Goal: Task Accomplishment & Management: Manage account settings

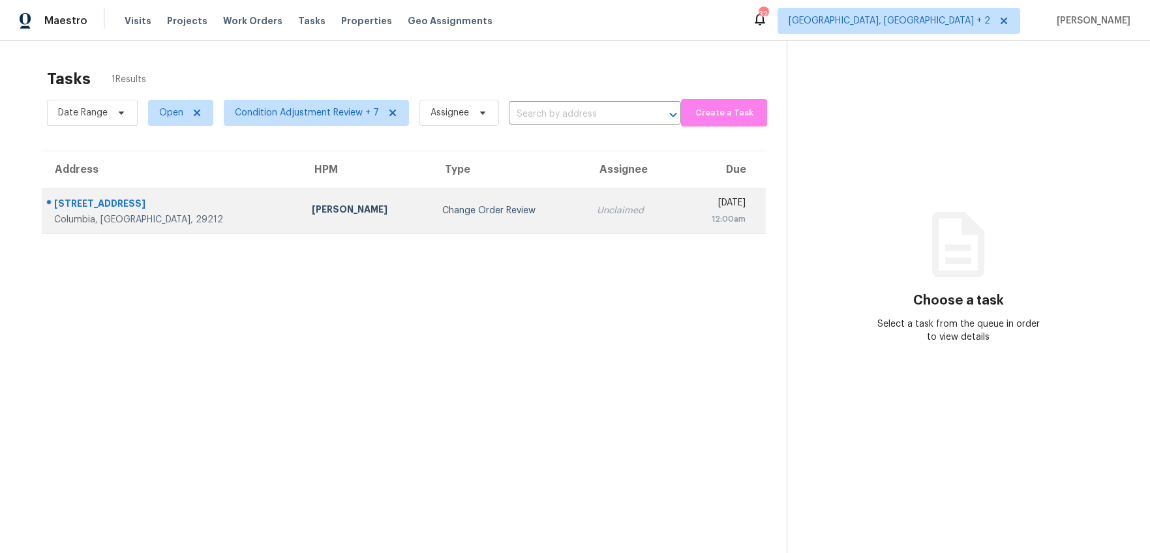
click at [301, 201] on td "Ryan Middleton" at bounding box center [366, 211] width 130 height 46
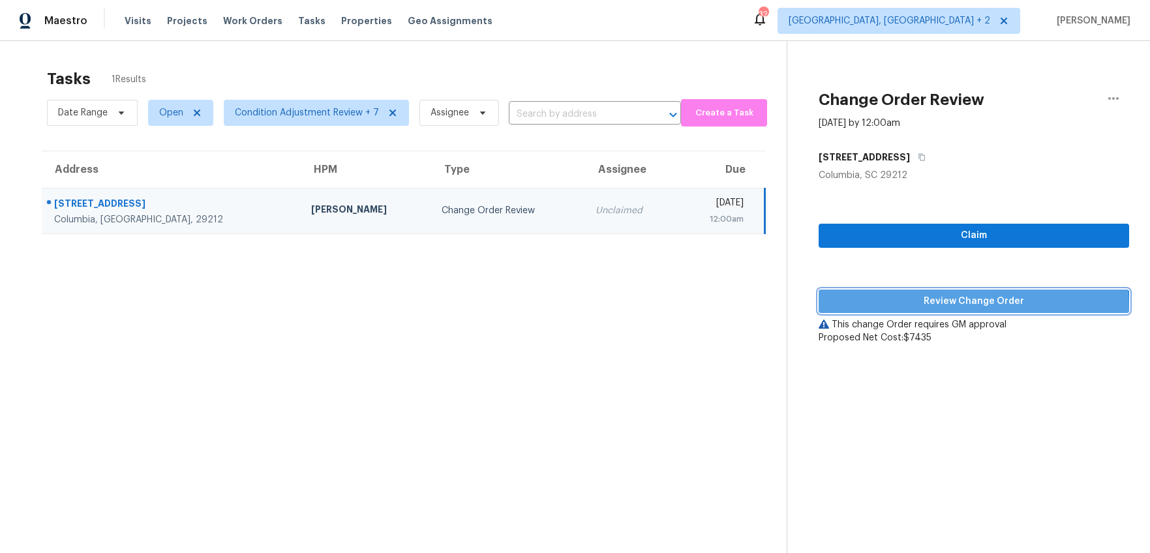
click at [930, 308] on span "Review Change Order" at bounding box center [974, 302] width 290 height 16
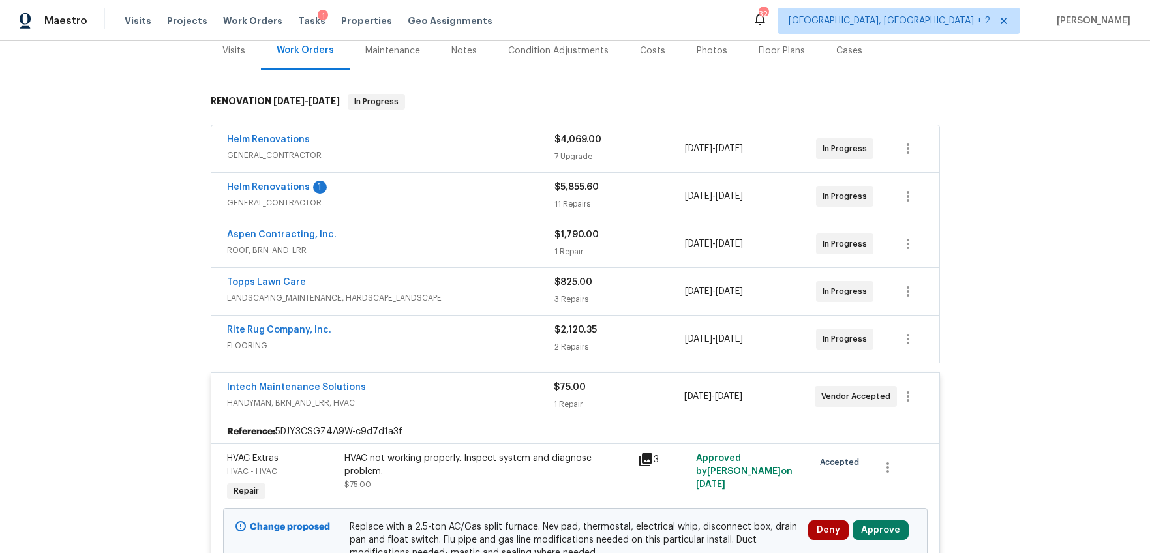
scroll to position [239, 0]
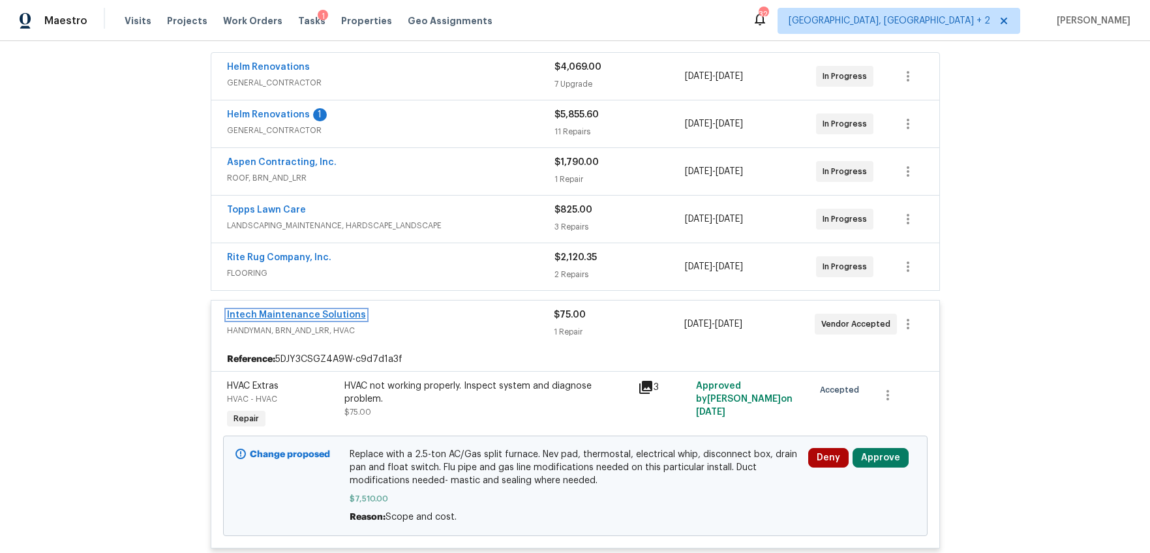
click at [308, 314] on link "Intech Maintenance Solutions" at bounding box center [296, 315] width 139 height 9
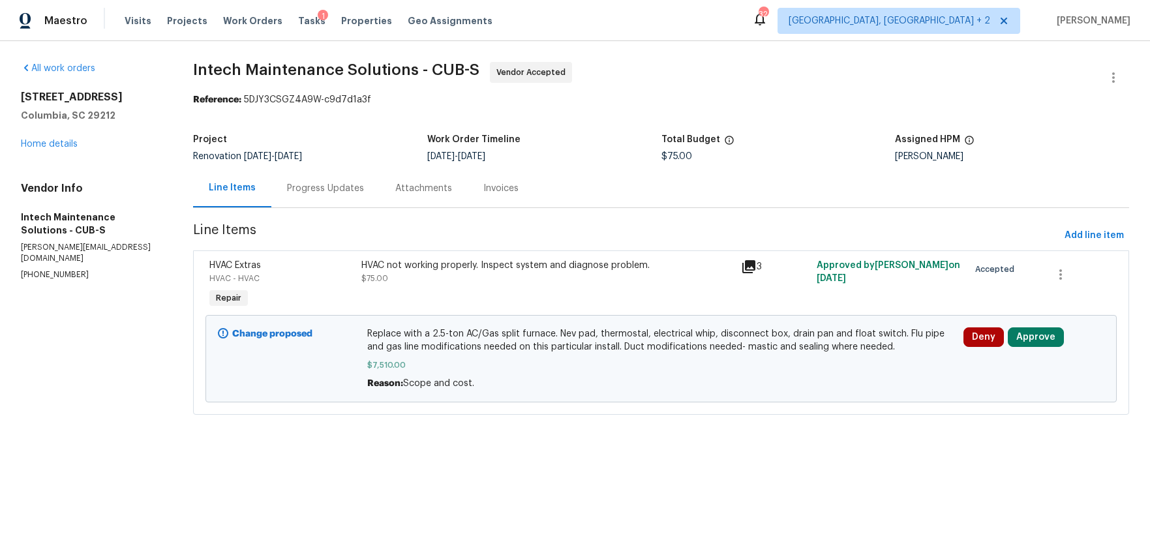
click at [318, 187] on div "Progress Updates" at bounding box center [325, 188] width 77 height 13
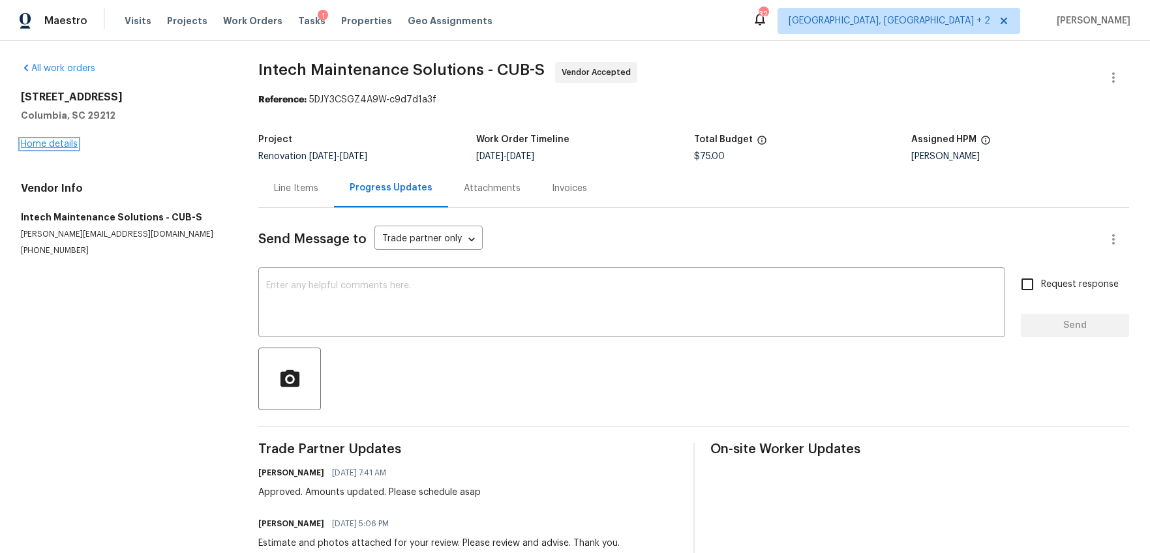
click at [33, 140] on link "Home details" at bounding box center [49, 144] width 57 height 9
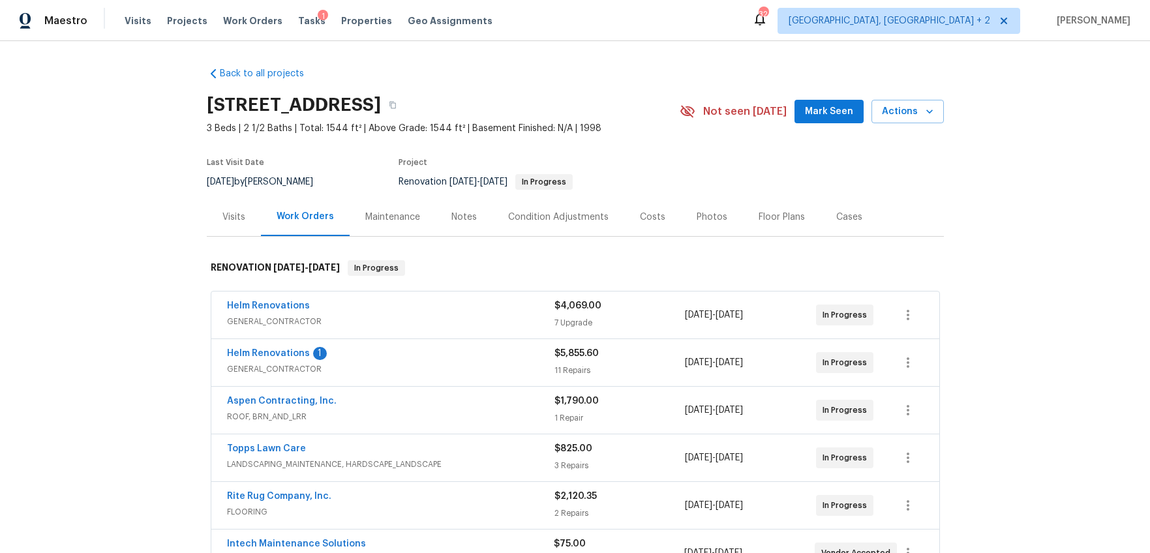
click at [626, 211] on div "Costs" at bounding box center [652, 217] width 57 height 38
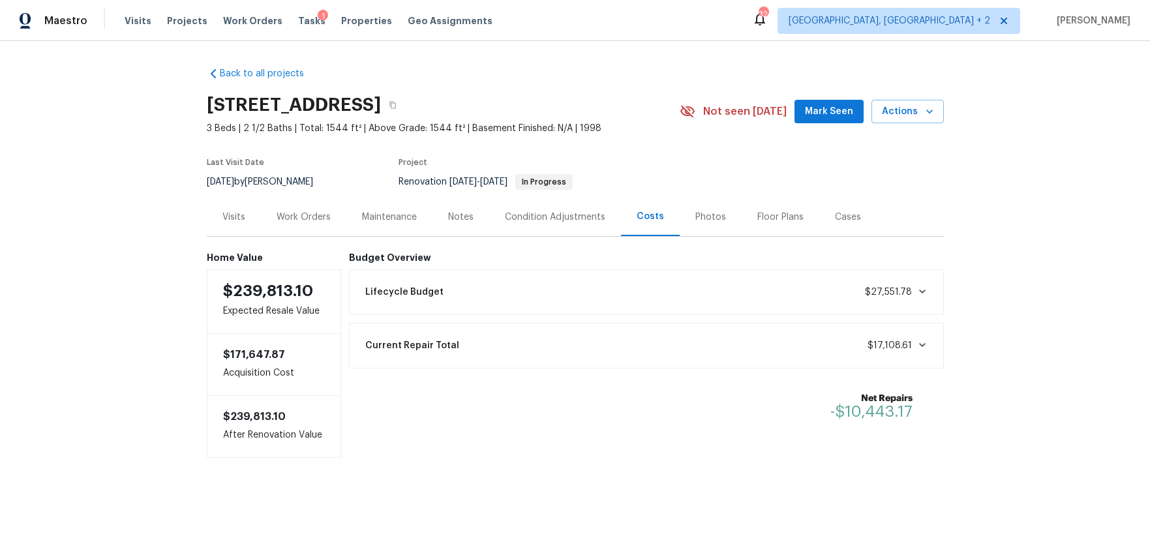
click at [269, 220] on div "Work Orders" at bounding box center [303, 217] width 85 height 38
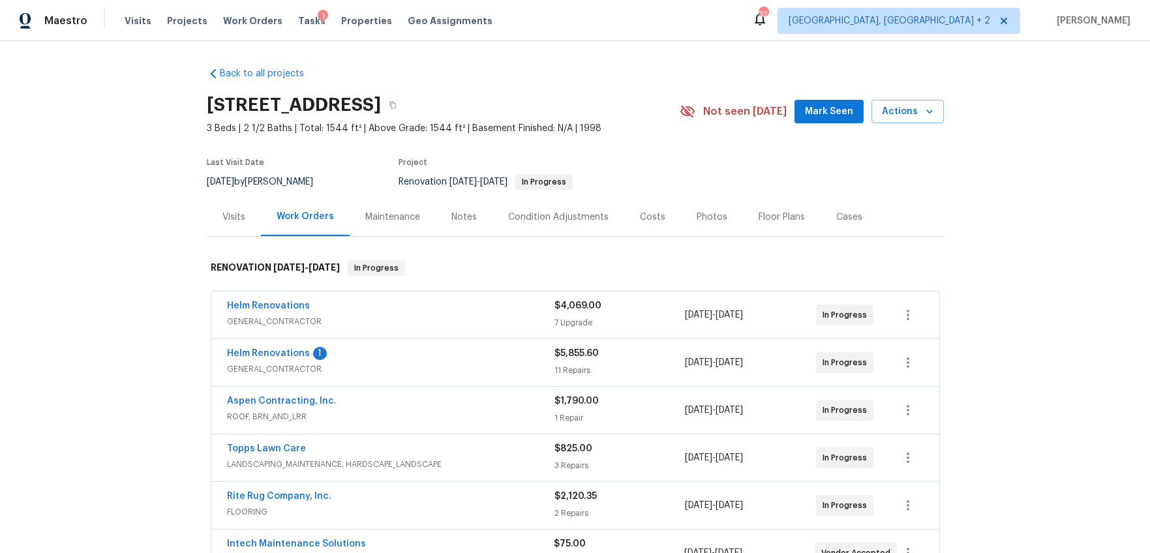
scroll to position [162, 0]
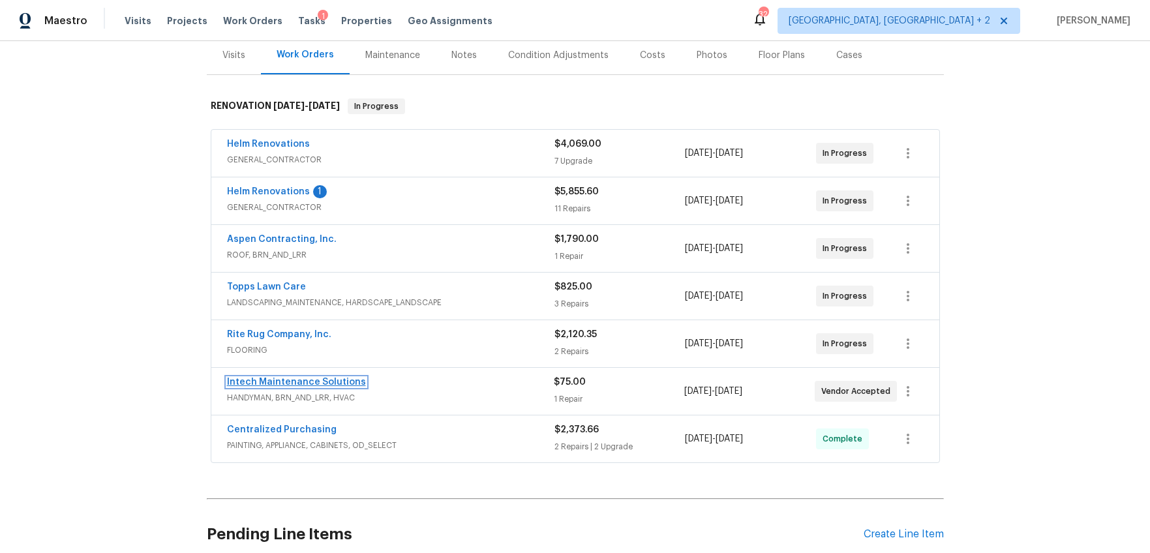
click at [275, 380] on link "Intech Maintenance Solutions" at bounding box center [296, 382] width 139 height 9
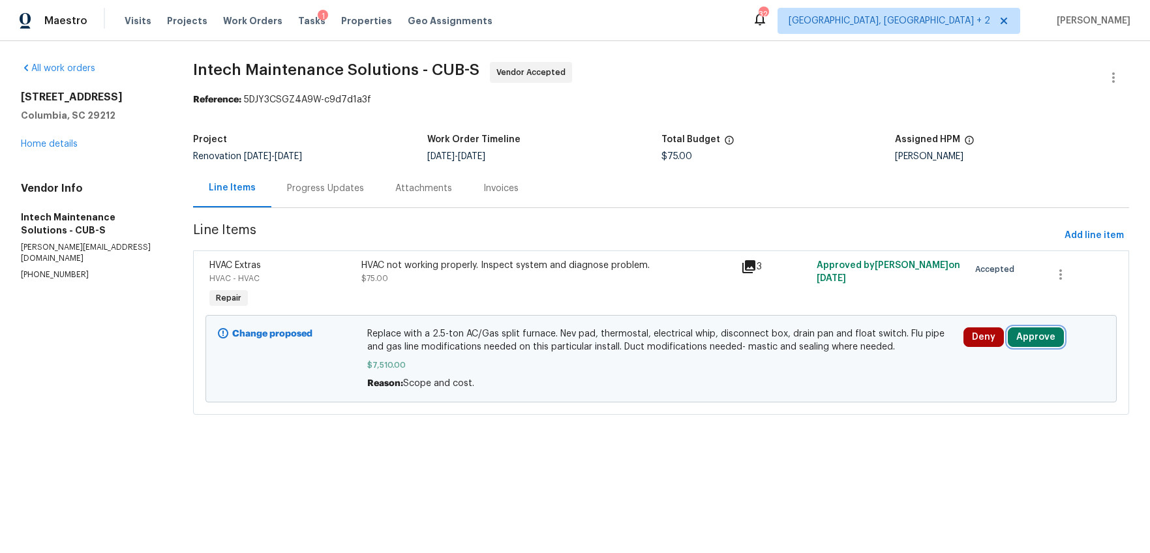
click at [1027, 339] on button "Approve" at bounding box center [1036, 337] width 56 height 20
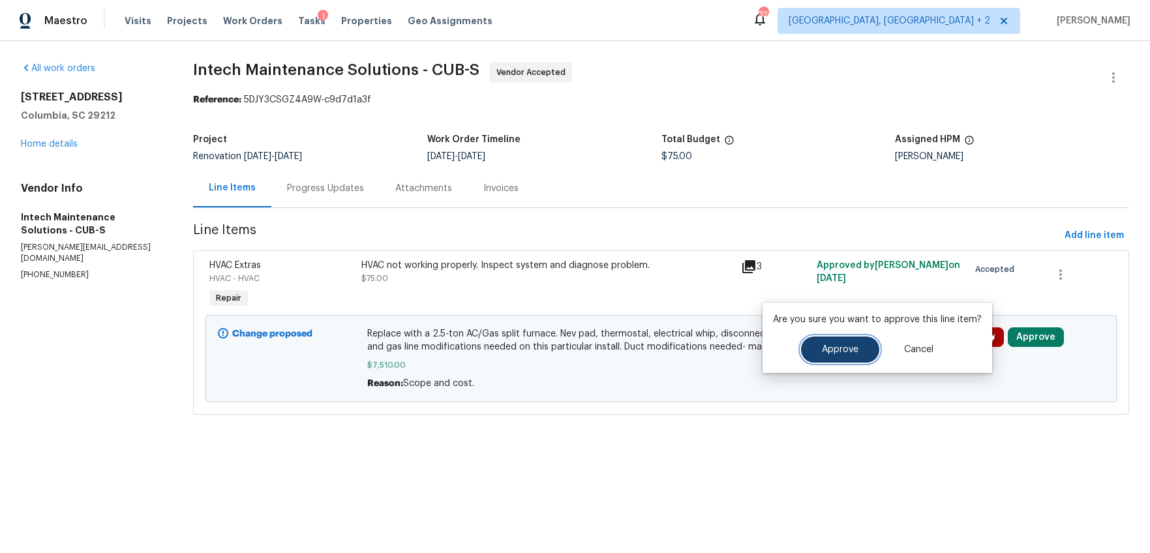
click at [827, 346] on span "Approve" at bounding box center [840, 350] width 37 height 10
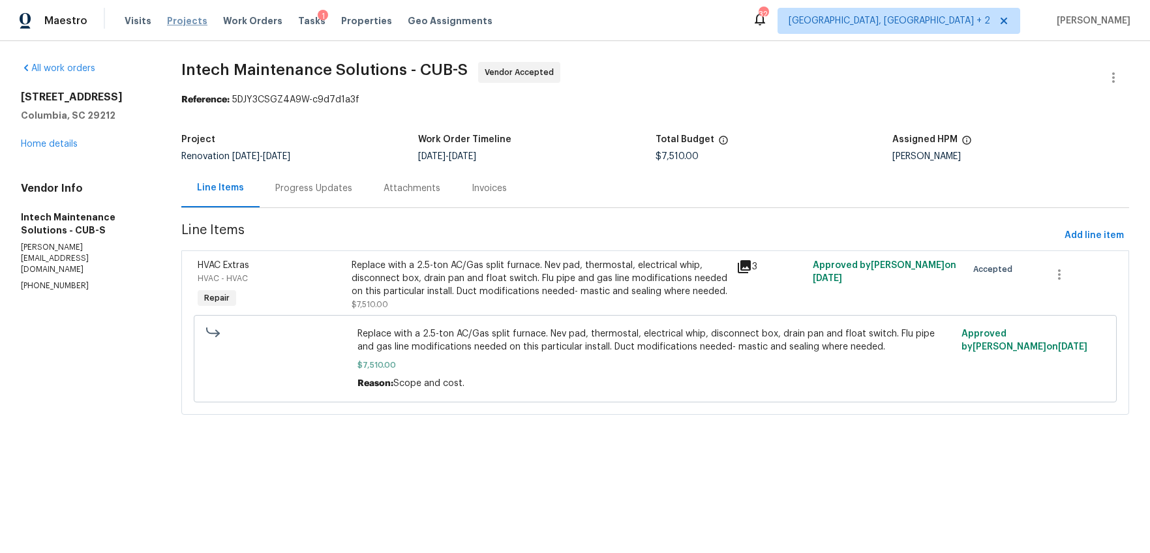
click at [186, 22] on span "Projects" at bounding box center [187, 20] width 40 height 13
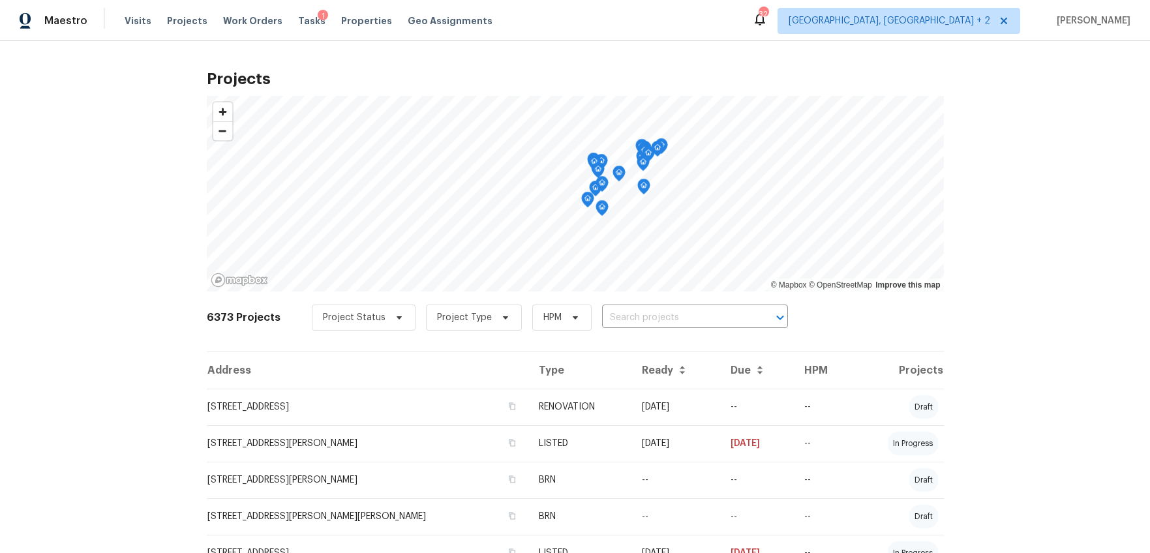
click at [669, 329] on div "Project Status Project Type HPM ​" at bounding box center [550, 318] width 476 height 26
click at [670, 323] on input "text" at bounding box center [676, 318] width 149 height 20
type input "350 oak"
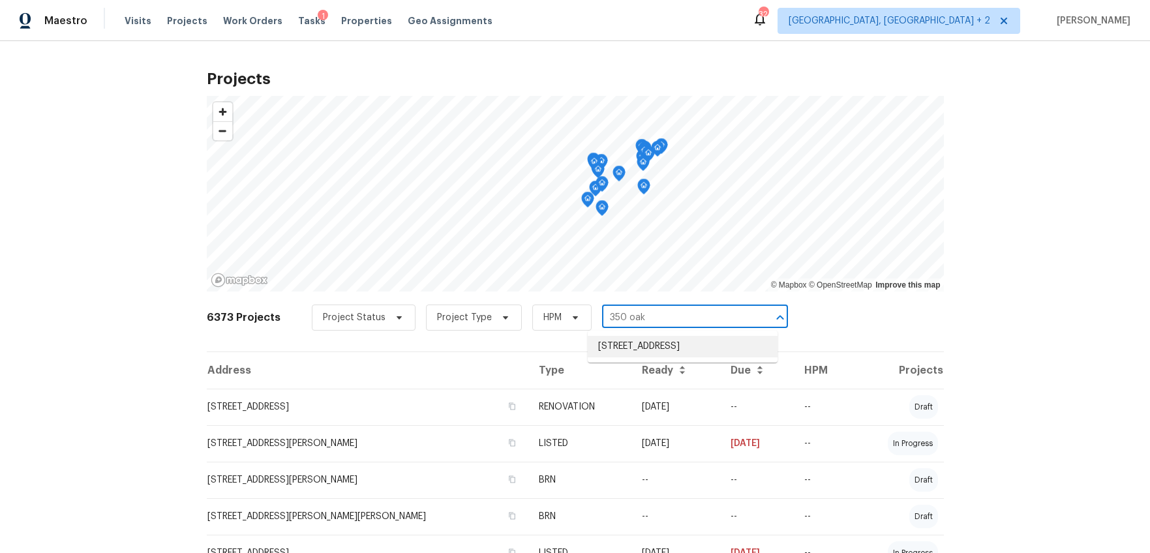
click at [677, 351] on li "350 Oak Park St, Summerville, SC 29486" at bounding box center [683, 347] width 190 height 22
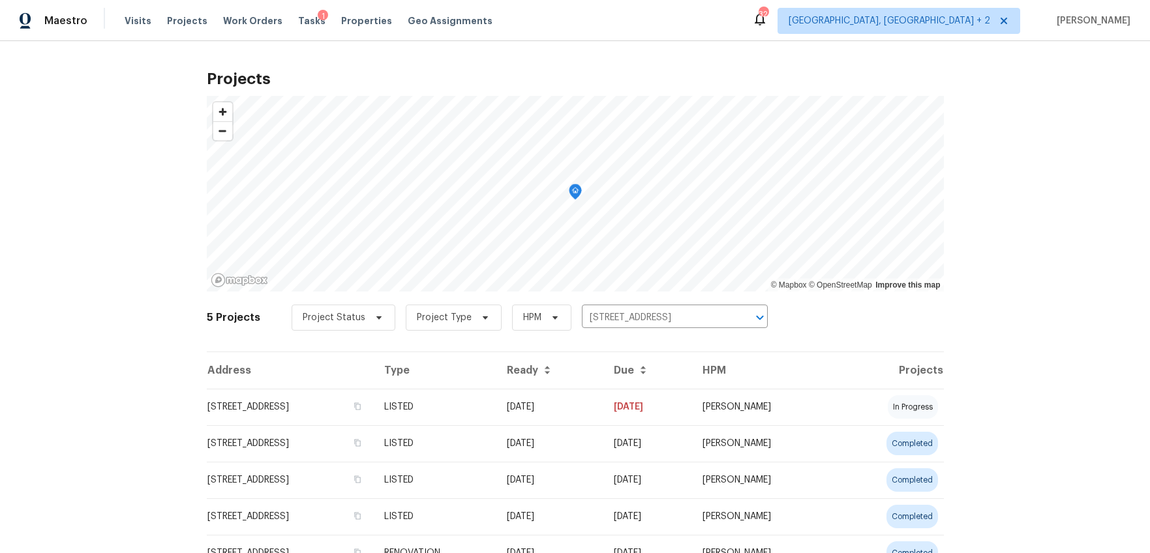
click at [281, 405] on td "350 Oak Park St, Summerville, SC 29486" at bounding box center [290, 407] width 167 height 37
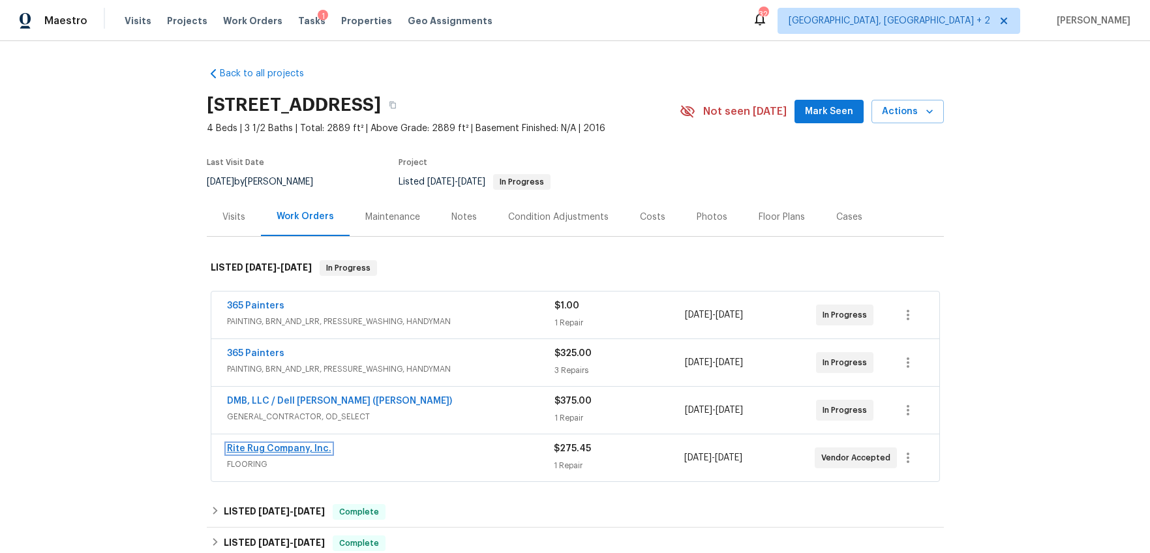
click at [276, 448] on link "Rite Rug Company, Inc." at bounding box center [279, 448] width 104 height 9
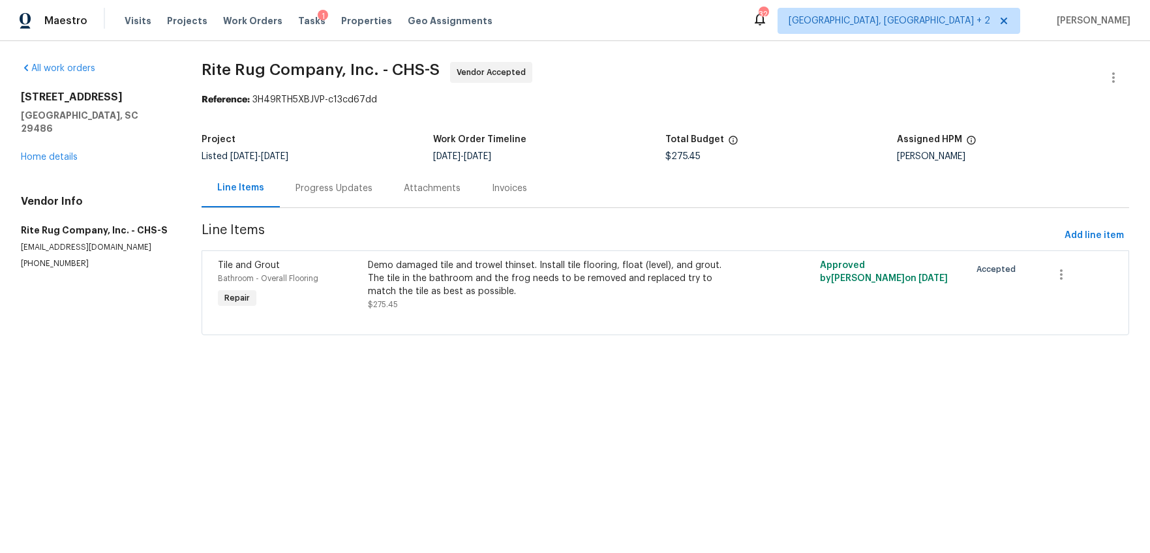
click at [335, 198] on div "Progress Updates" at bounding box center [334, 188] width 108 height 38
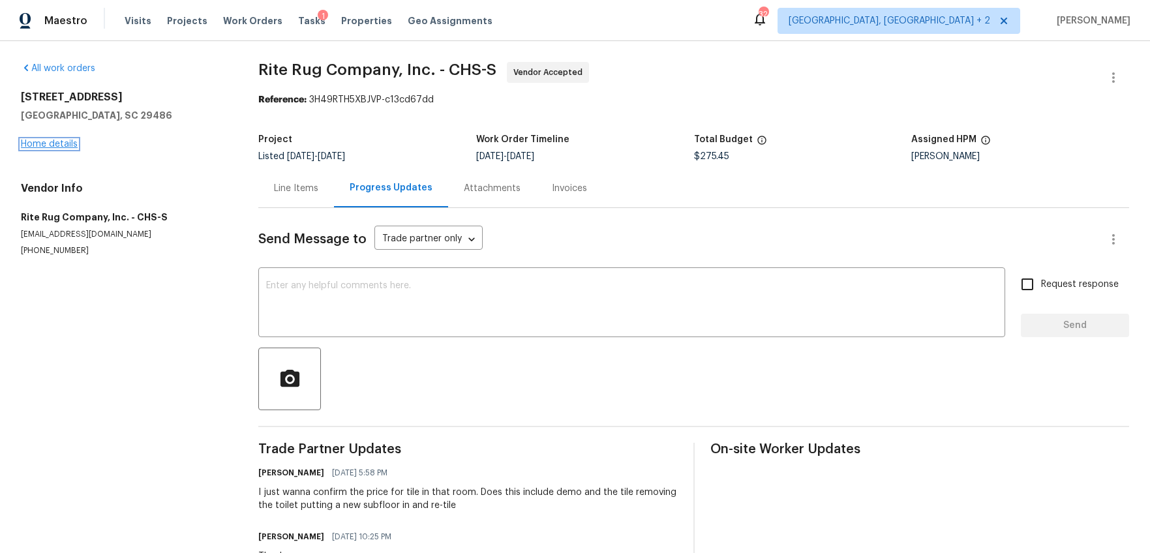
click at [55, 141] on link "Home details" at bounding box center [49, 144] width 57 height 9
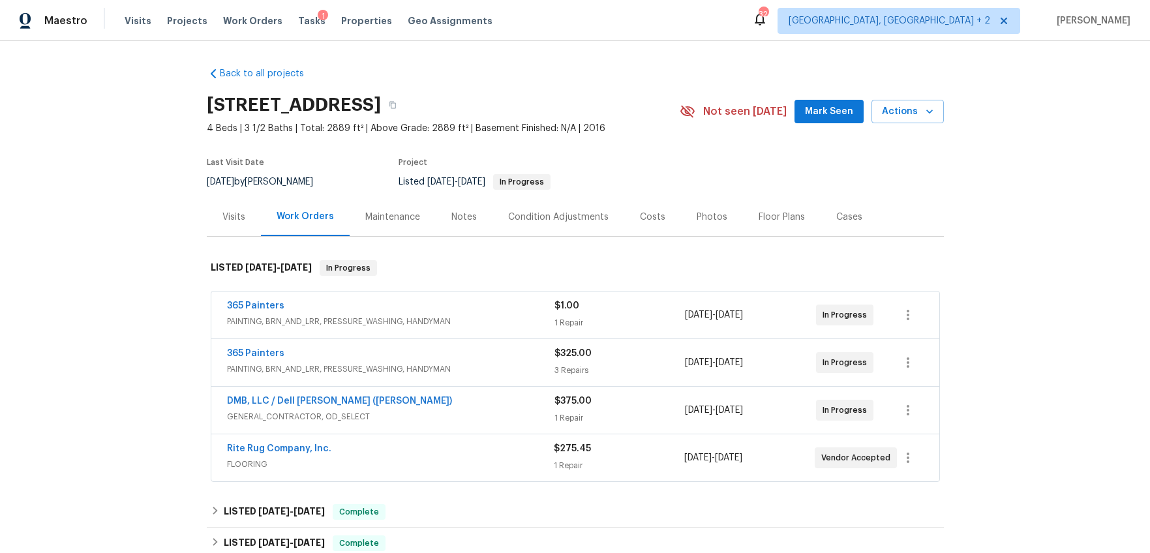
click at [626, 215] on div "Costs" at bounding box center [652, 217] width 57 height 38
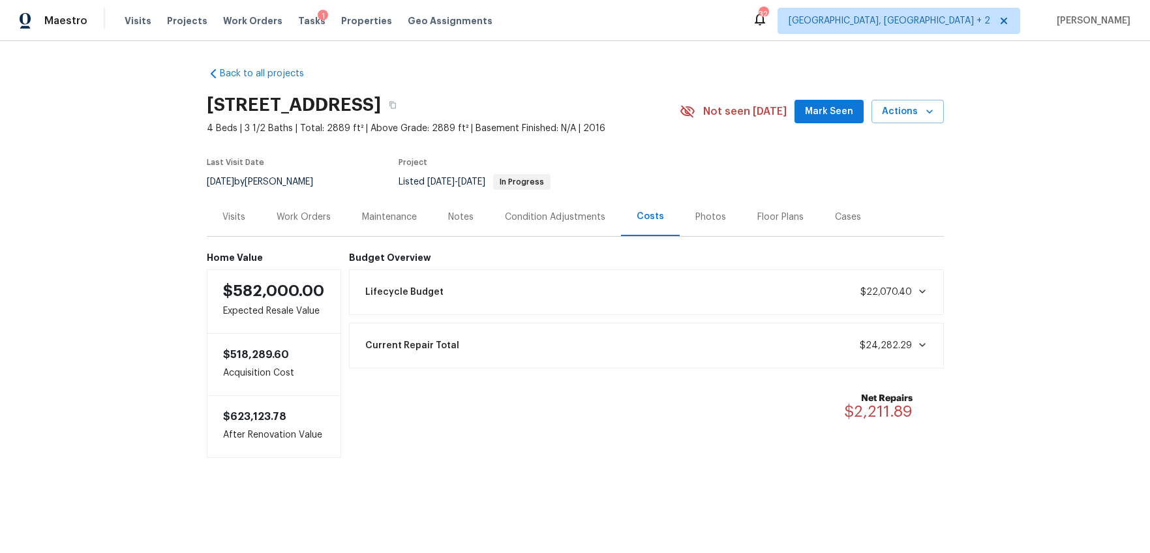
click at [282, 217] on div "Work Orders" at bounding box center [304, 217] width 54 height 13
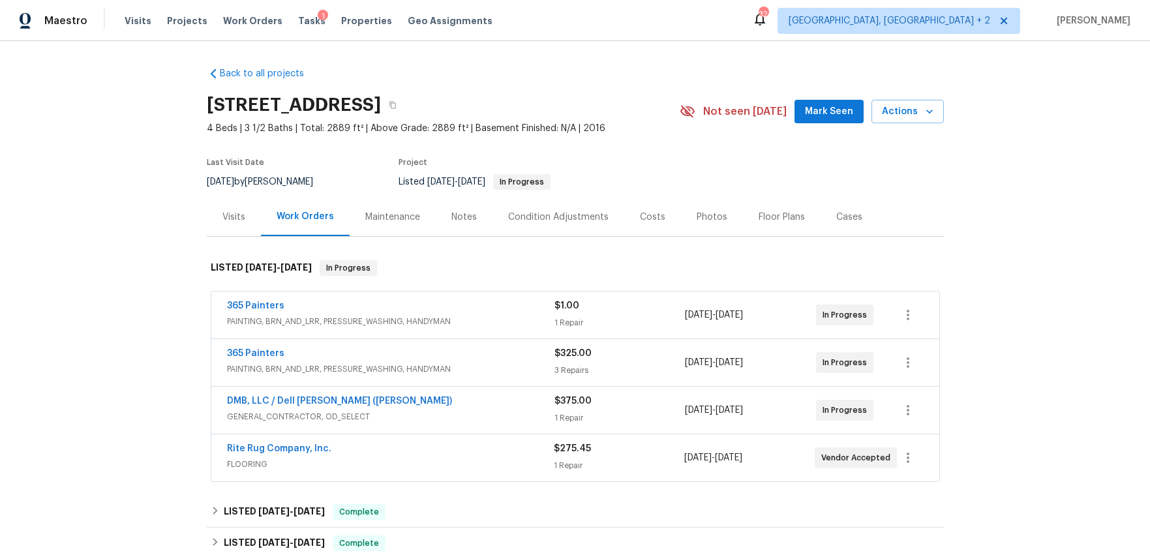
click at [455, 207] on div "Notes" at bounding box center [464, 217] width 57 height 38
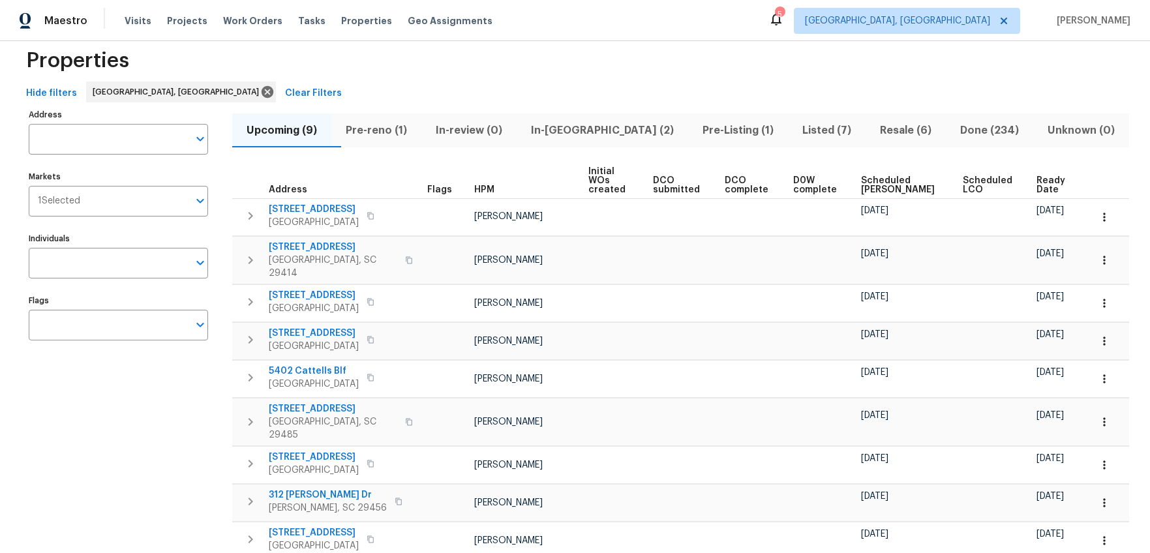
scroll to position [61, 0]
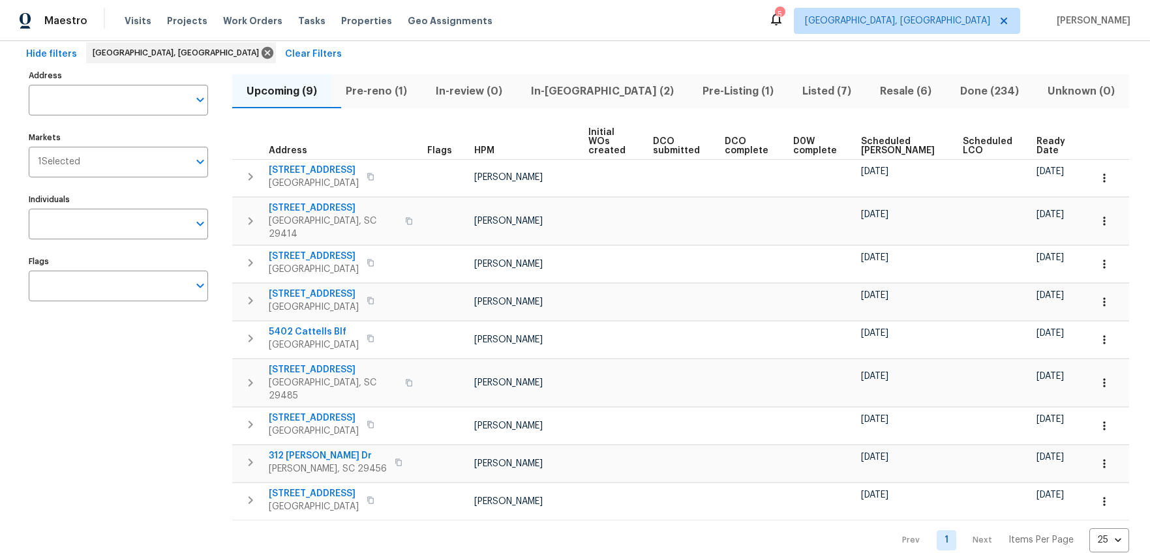
click at [1037, 137] on span "Ready Date" at bounding box center [1052, 146] width 31 height 18
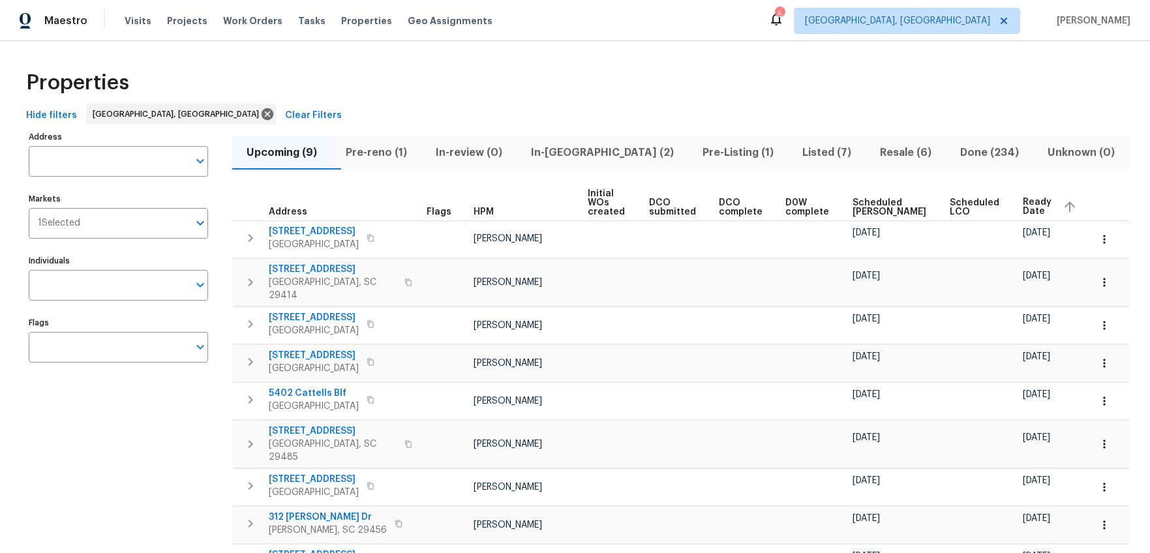
scroll to position [70, 0]
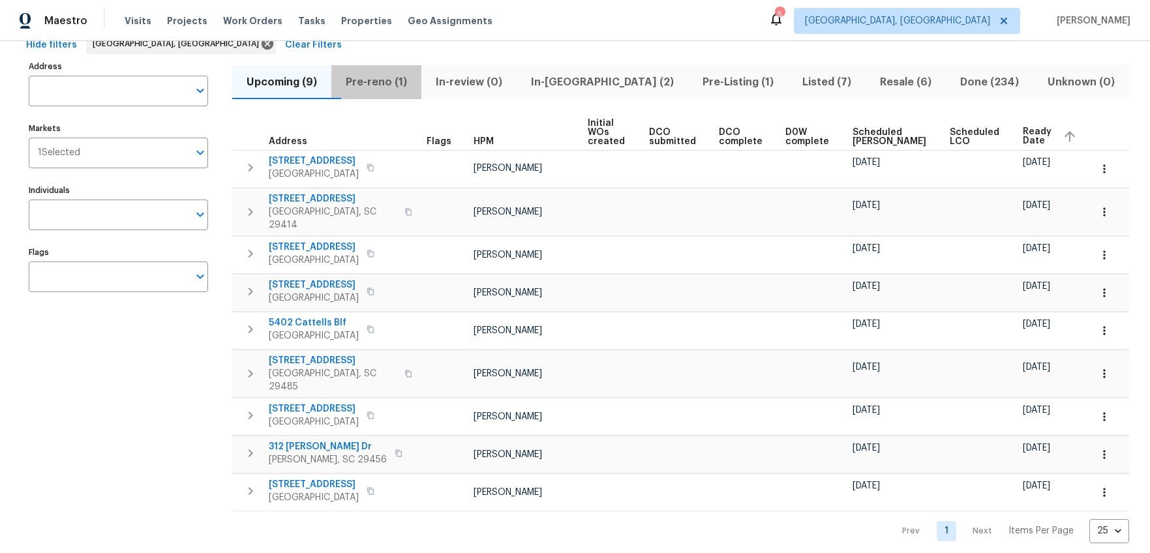
click at [414, 81] on span "Pre-reno (1)" at bounding box center [376, 82] width 74 height 18
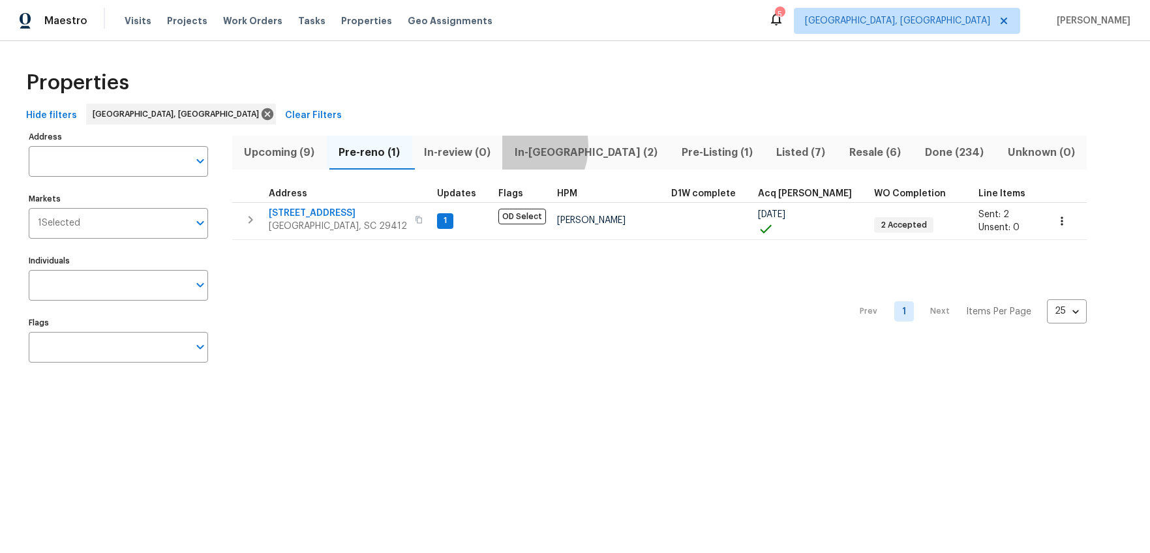
click at [523, 146] on span "In-reno (2)" at bounding box center [585, 153] width 151 height 18
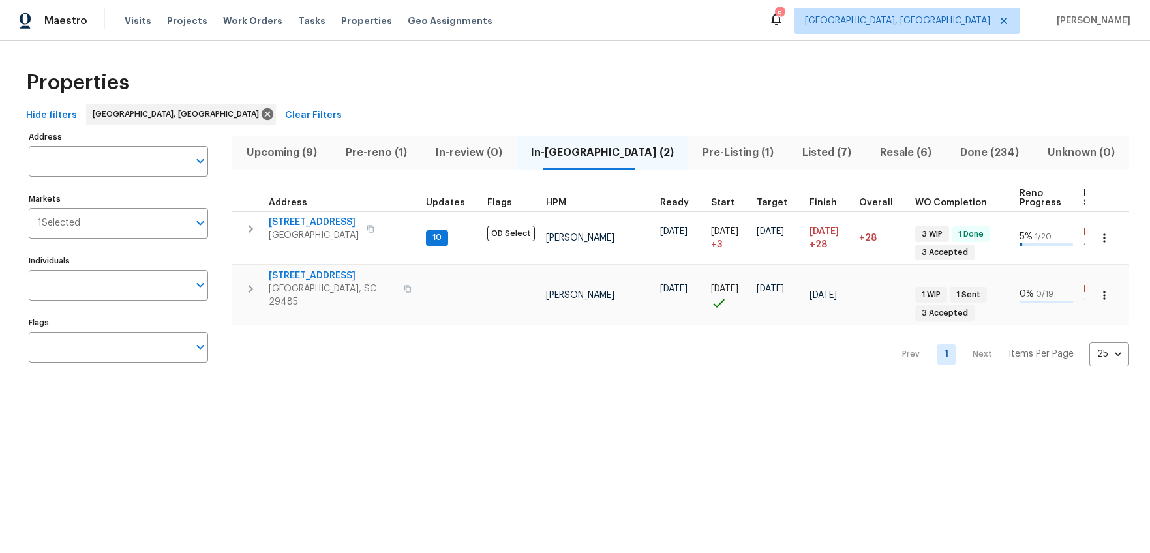
click at [696, 158] on span "Pre-Listing (1)" at bounding box center [738, 153] width 84 height 18
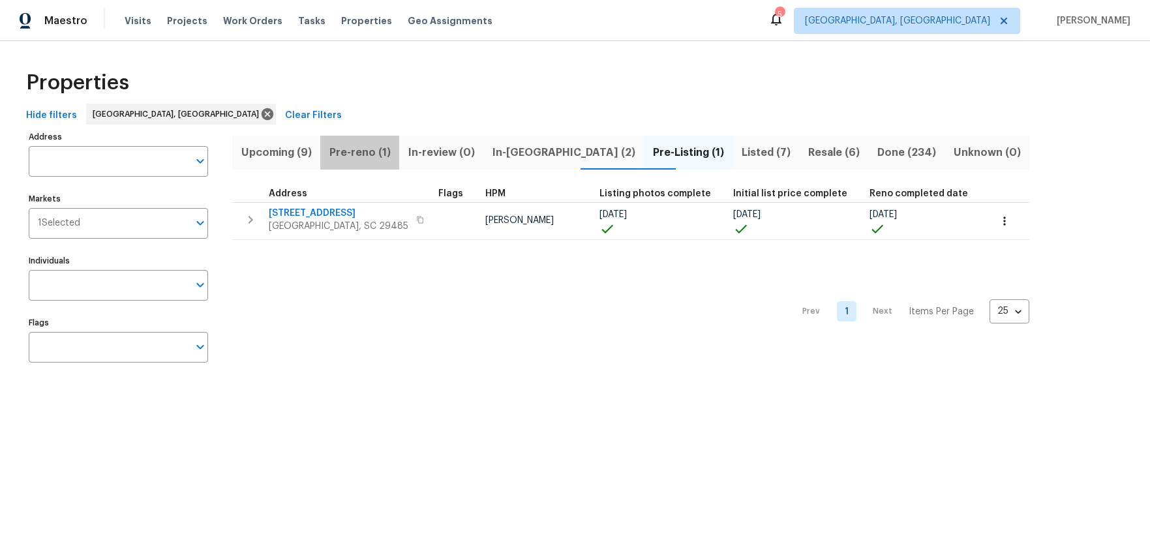
click at [370, 155] on span "Pre-reno (1)" at bounding box center [359, 153] width 63 height 18
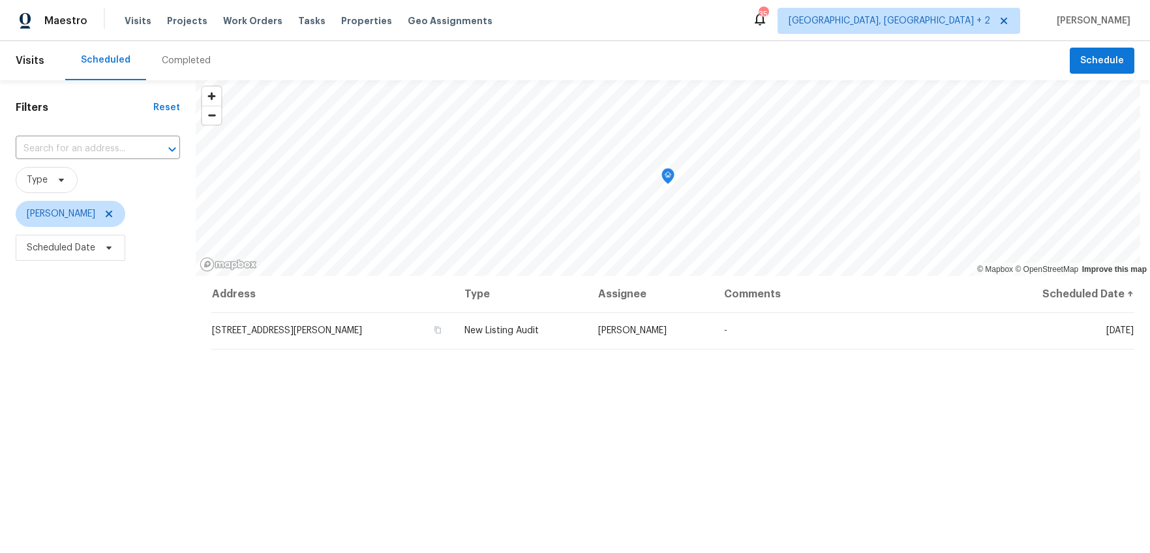
click at [178, 57] on div "Completed" at bounding box center [186, 60] width 49 height 13
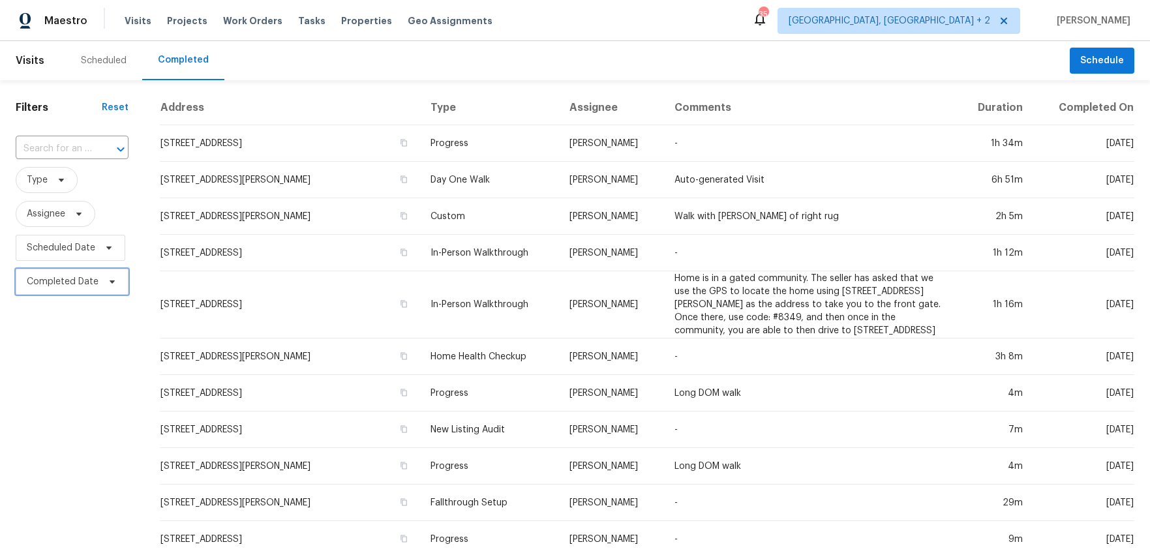
click at [76, 284] on span "Completed Date" at bounding box center [63, 281] width 72 height 13
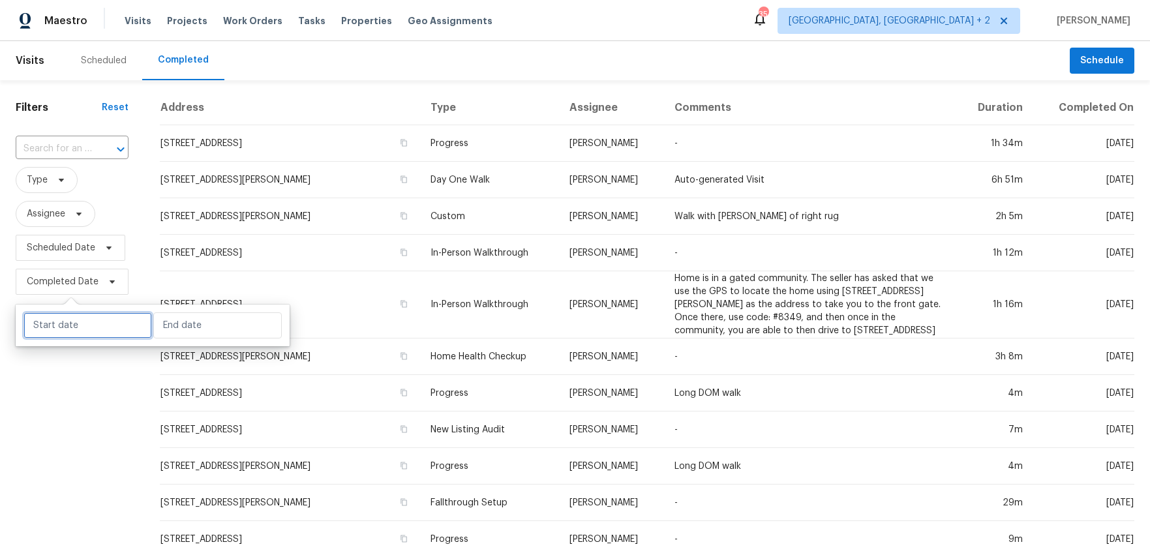
click at [87, 331] on input "text" at bounding box center [87, 325] width 129 height 26
select select "9"
select select "2025"
select select "10"
select select "2025"
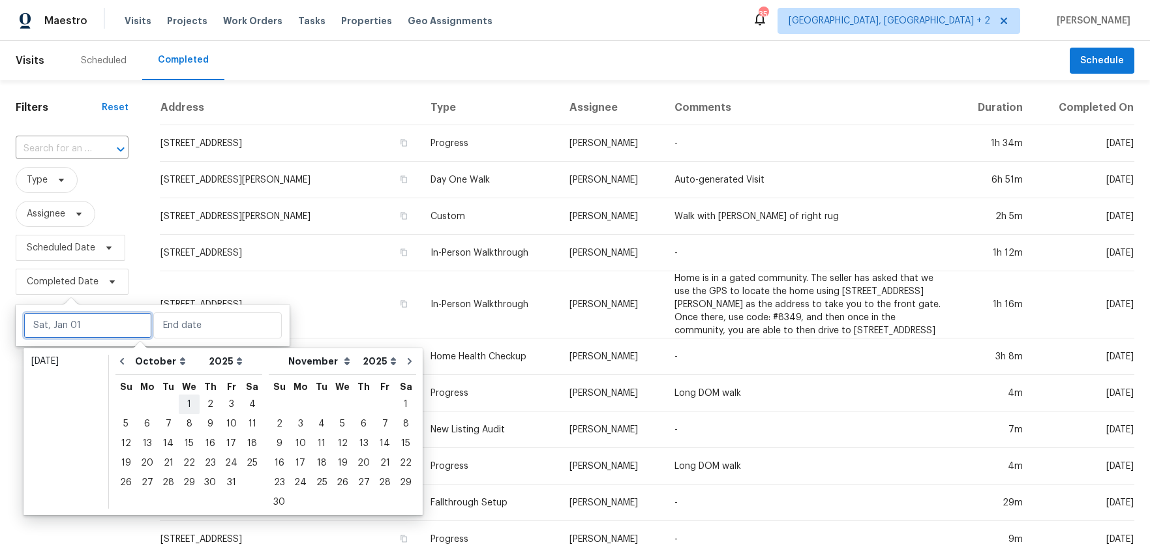
type input "Wed, Oct 01"
click at [145, 439] on div "13" at bounding box center [147, 443] width 22 height 18
type input "[DATE]"
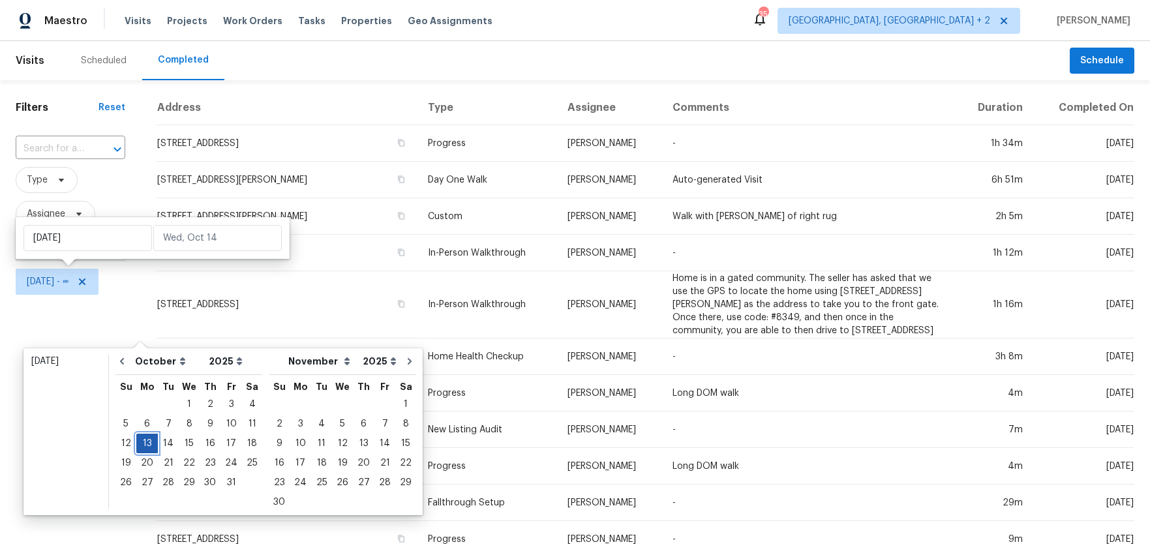
click at [145, 439] on div "13" at bounding box center [147, 443] width 22 height 18
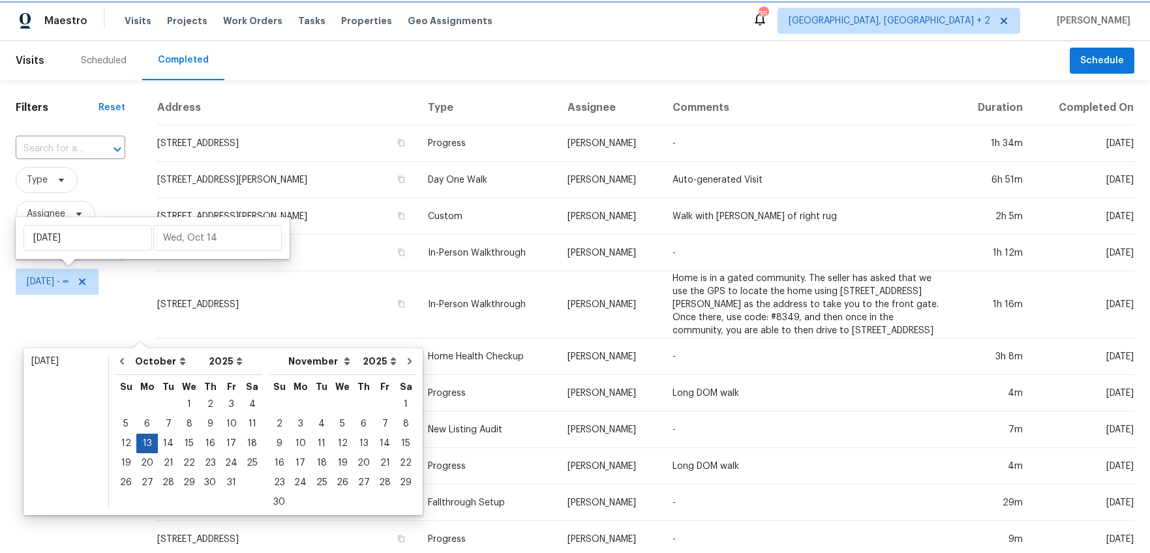
type input "Mon, Oct 13"
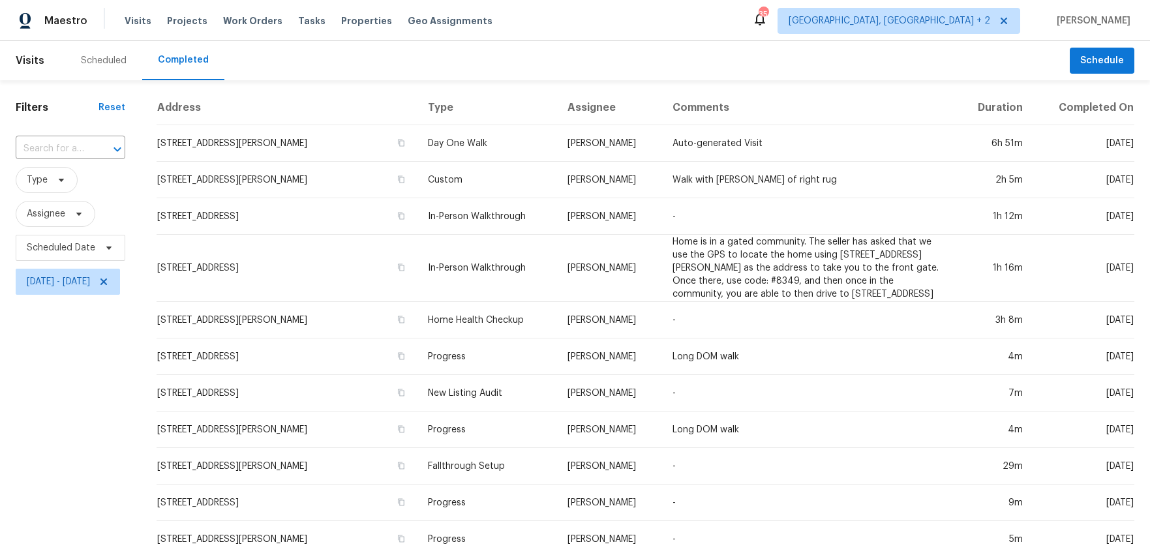
click at [102, 379] on div "Filters Reset ​ Type Assignee Scheduled Date Mon, Oct 13 - Mon, Oct 13" at bounding box center [70, 433] width 141 height 707
click at [53, 181] on span at bounding box center [59, 180] width 14 height 10
type input "prog"
click at [61, 267] on label "Progress" at bounding box center [50, 269] width 55 height 13
click at [32, 267] on input "Progress" at bounding box center [27, 267] width 8 height 8
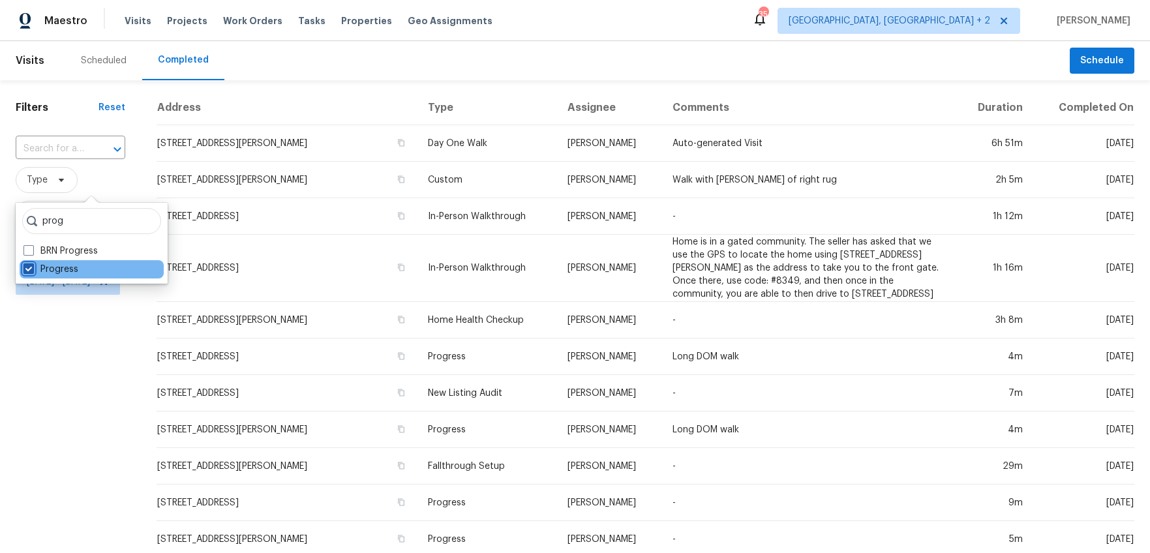
checkbox input "true"
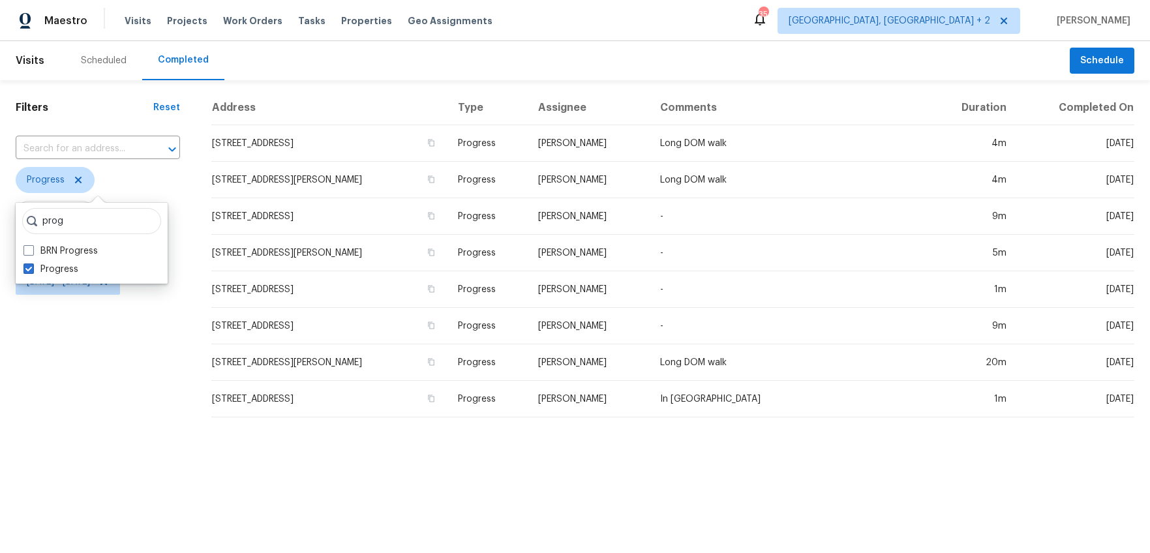
click at [68, 410] on div "Filters Reset ​ Progress Assignee Scheduled Date Mon, Oct 13 - Mon, Oct 13" at bounding box center [98, 254] width 196 height 348
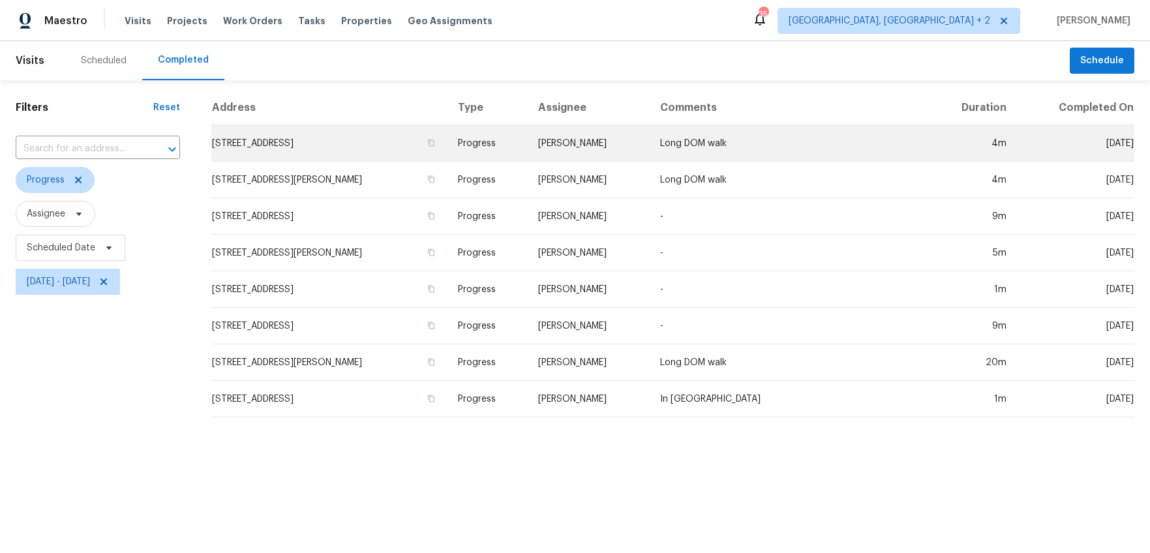
click at [369, 142] on td "1611 Scuffletown Rd, Fountain Inn, SC 29644" at bounding box center [329, 143] width 236 height 37
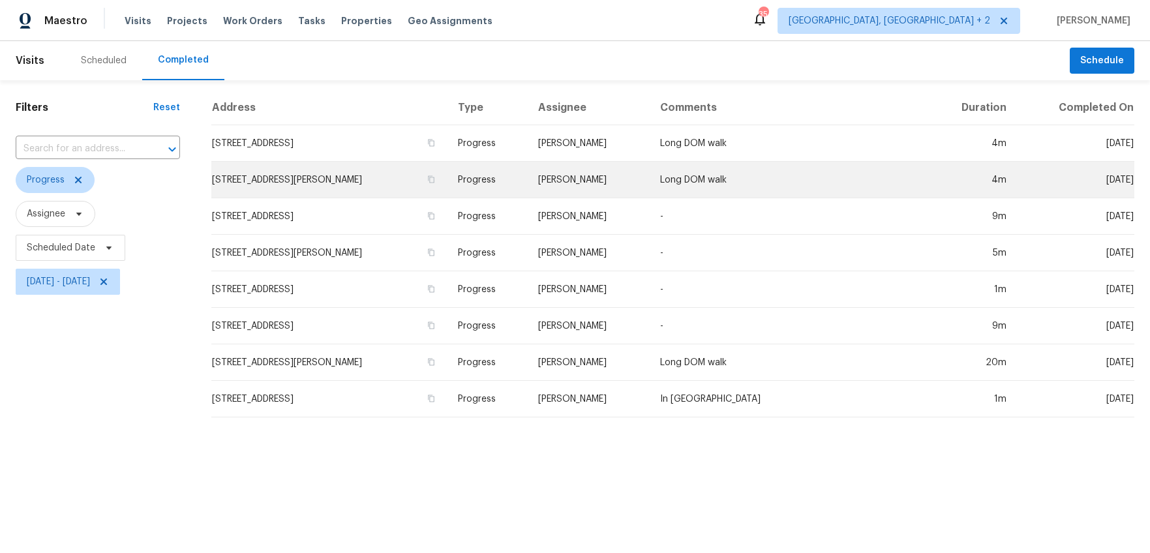
click at [367, 175] on td "323 Springfield Cir, Easley, SC 29642" at bounding box center [329, 180] width 236 height 37
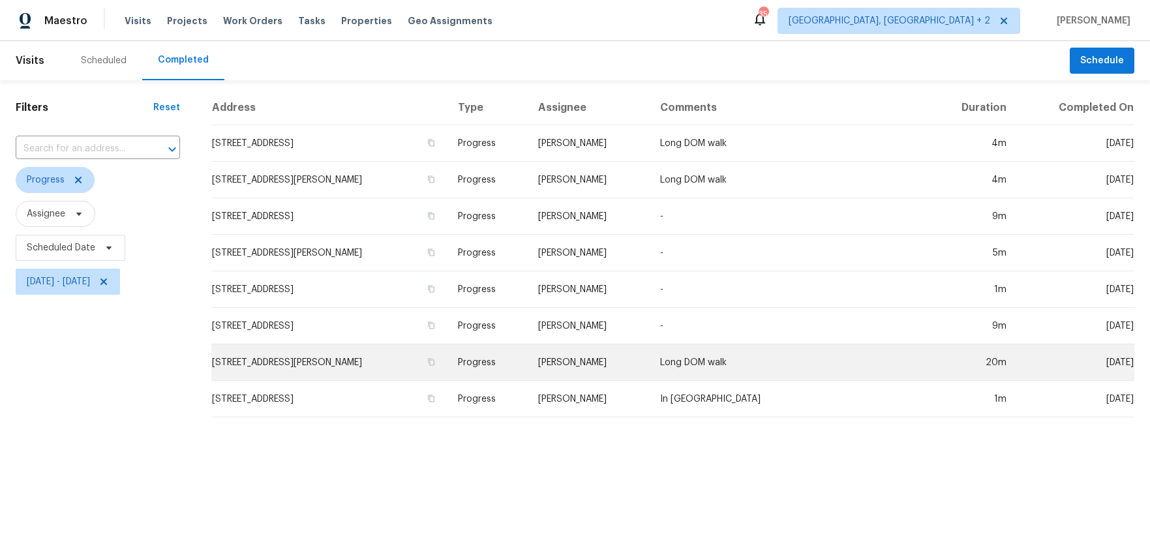
click at [314, 363] on td "102 Thurber Way, Simpsonville, SC 29681" at bounding box center [329, 362] width 236 height 37
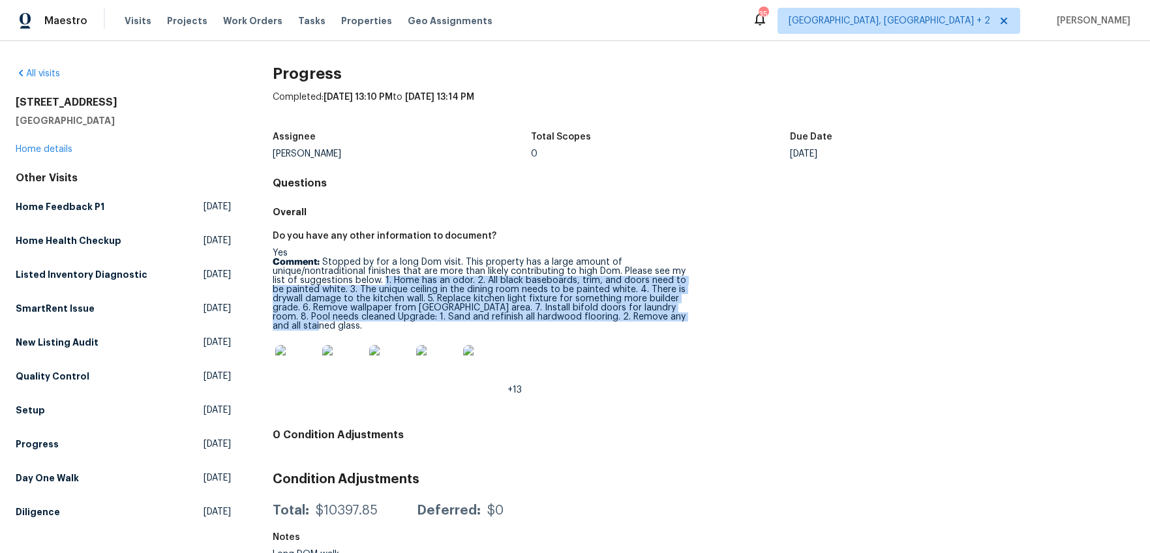
drag, startPoint x: 380, startPoint y: 281, endPoint x: 395, endPoint y: 325, distance: 46.8
click at [395, 325] on p "Comment: Stopped by for a long Dom visit. This property has a large amount of u…" at bounding box center [483, 294] width 420 height 73
copy p "1. Home has an odor. 2. All black baseboards, trim, and doors need to be painte…"
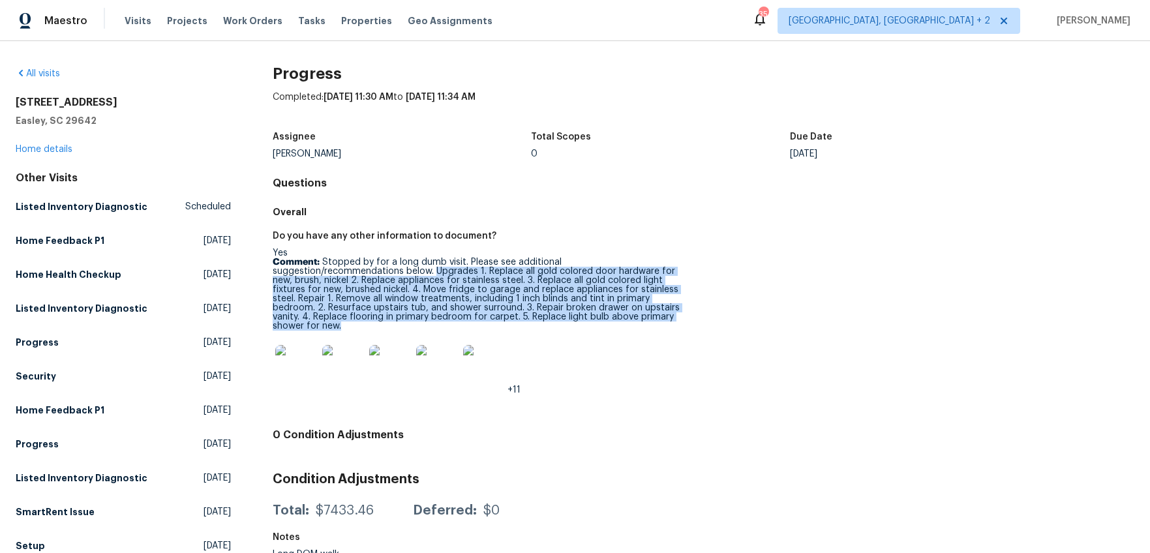
drag, startPoint x: 302, startPoint y: 271, endPoint x: 594, endPoint y: 314, distance: 295.3
click at [594, 314] on p "Comment: Stopped by for a long dumb visit. Please see additional suggestion/rec…" at bounding box center [483, 294] width 420 height 73
copy p "Upgrades 1. Replace all gold colored door hardware for new, brush, nickel 2. Re…"
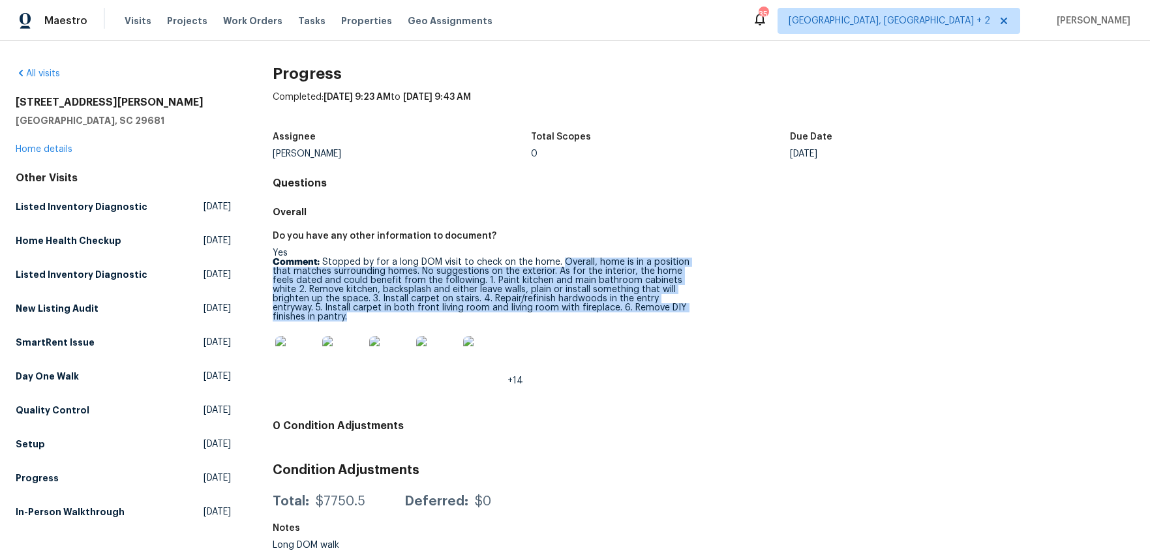
drag, startPoint x: 558, startPoint y: 263, endPoint x: 577, endPoint y: 320, distance: 60.4
click at [577, 320] on p "Comment: Stopped by for a long DOM visit to check on the home. Overall, home is…" at bounding box center [483, 290] width 420 height 64
copy p "Overall, home is in a position that matches surrounding homes. No suggestions o…"
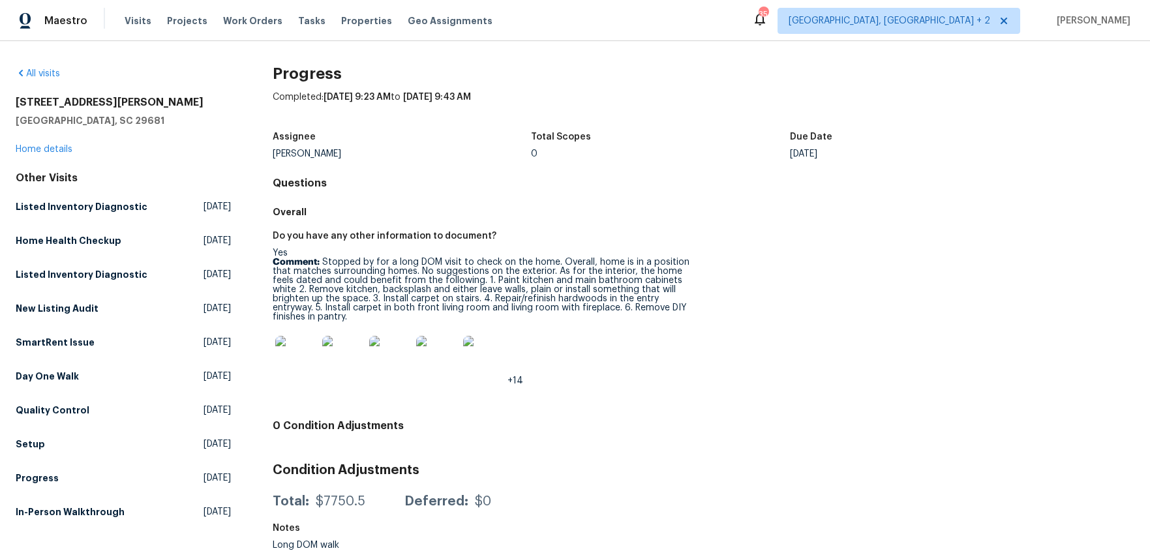
click at [461, 186] on h4 "Questions" at bounding box center [704, 183] width 862 height 13
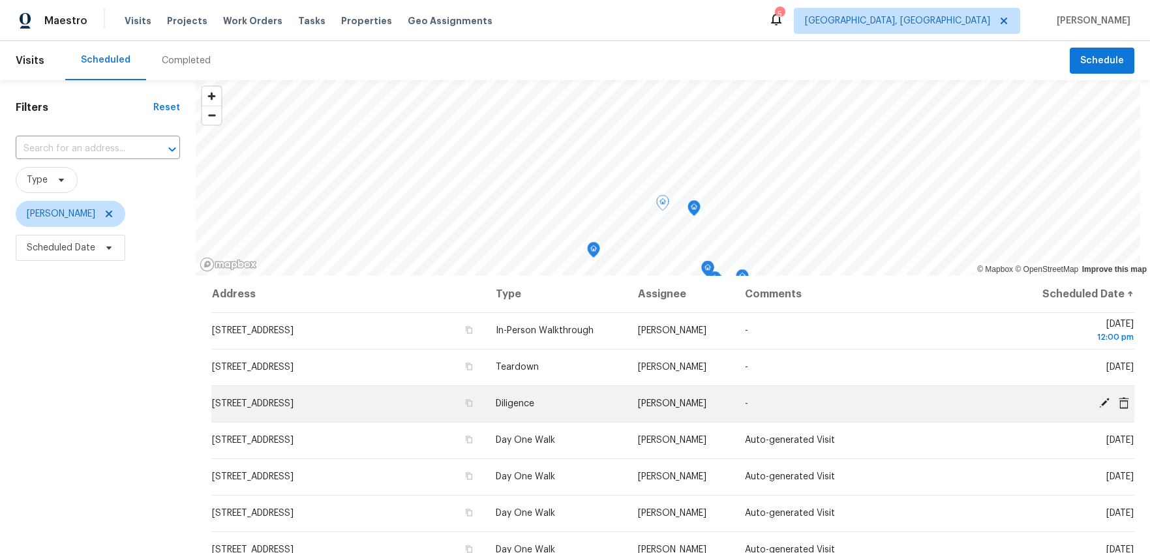
click at [274, 405] on span "[STREET_ADDRESS]" at bounding box center [253, 403] width 82 height 9
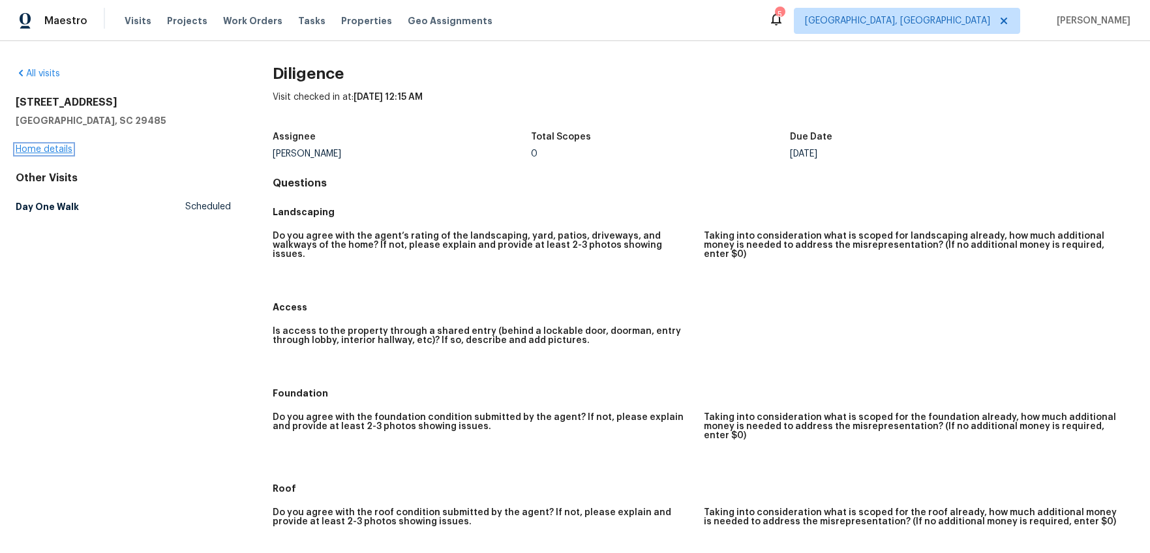
click at [46, 150] on link "Home details" at bounding box center [44, 149] width 57 height 9
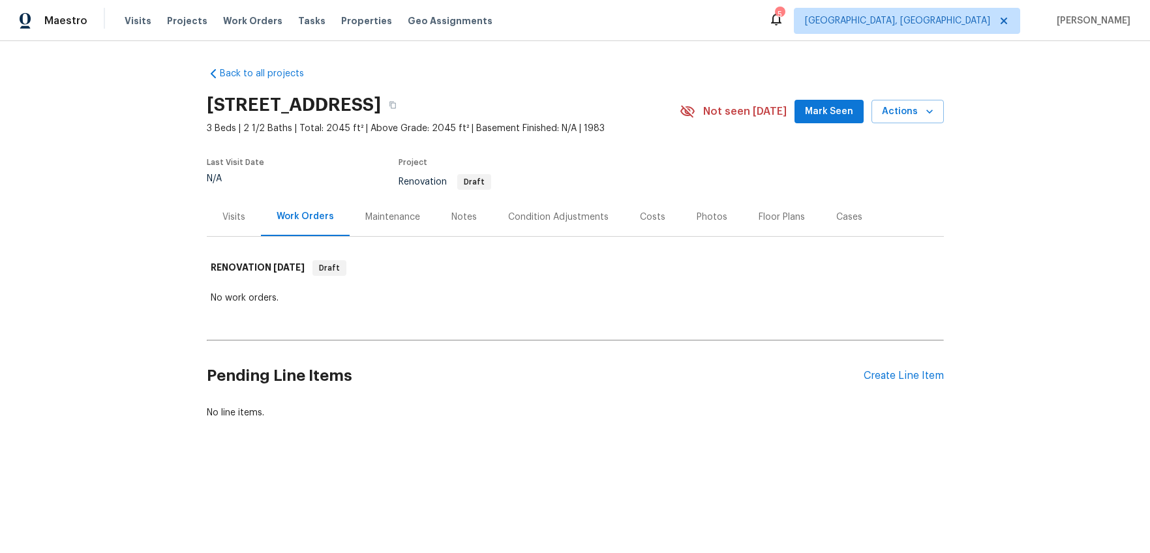
click at [628, 224] on div "Costs" at bounding box center [652, 217] width 57 height 38
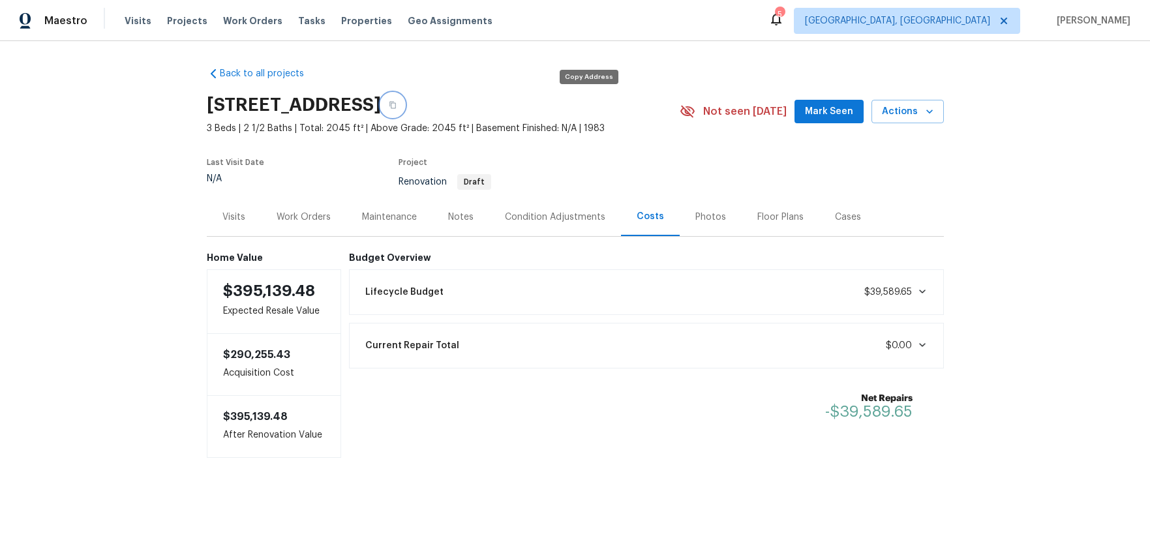
click at [397, 105] on icon "button" at bounding box center [393, 105] width 8 height 8
